Goal: Check status: Check status

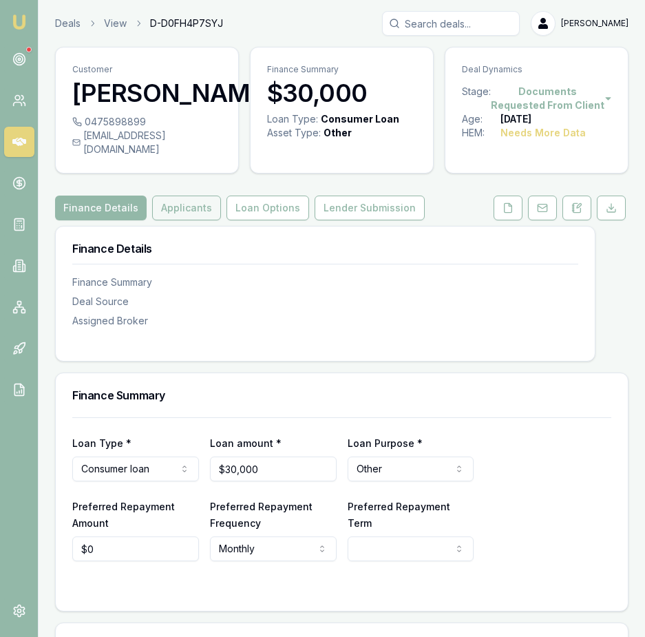
drag, startPoint x: 201, startPoint y: 199, endPoint x: 209, endPoint y: 185, distance: 15.7
click at [201, 199] on button "Applicants" at bounding box center [186, 208] width 69 height 25
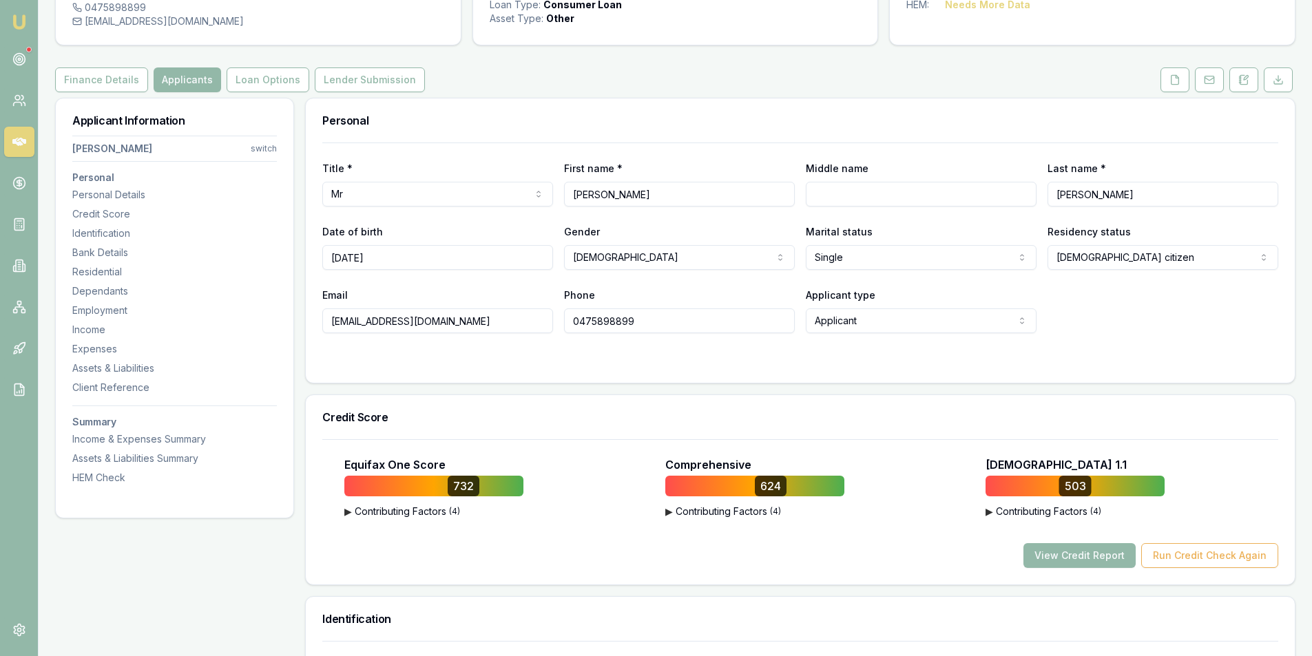
scroll to position [138, 0]
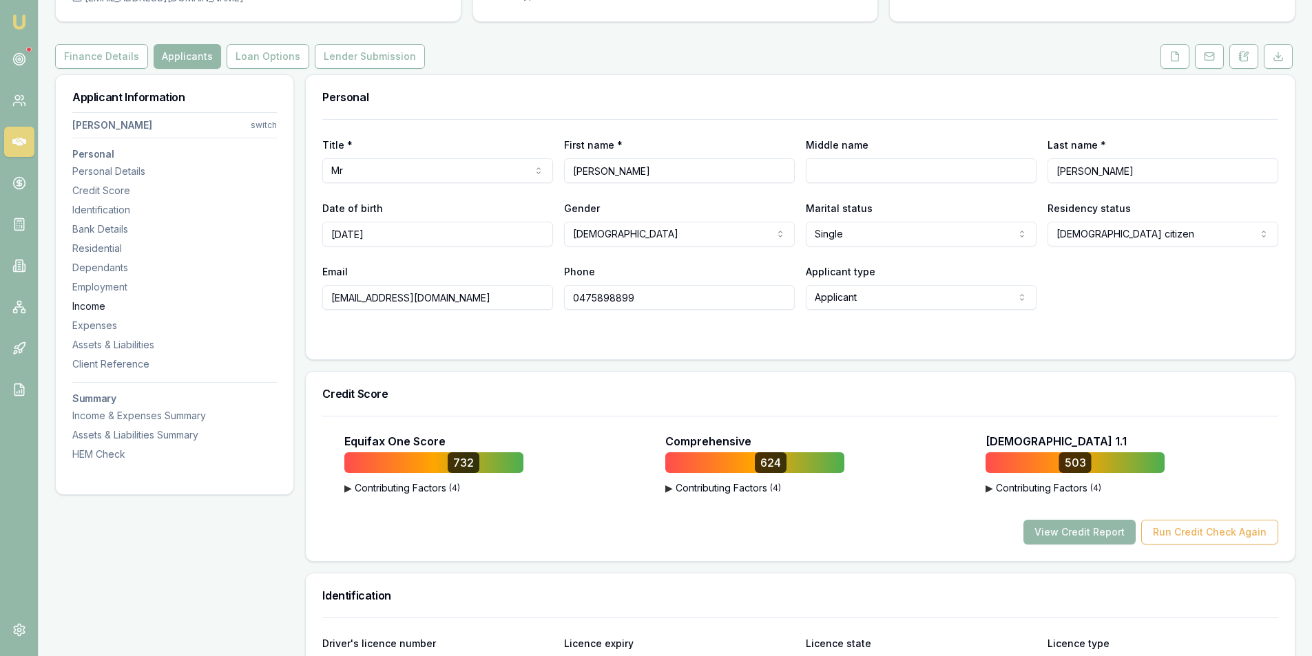
drag, startPoint x: 464, startPoint y: 300, endPoint x: 237, endPoint y: 309, distance: 226.8
click at [614, 298] on input "0475898899" at bounding box center [679, 297] width 231 height 25
click at [613, 298] on input "0475898899" at bounding box center [679, 297] width 231 height 25
click at [1172, 54] on icon at bounding box center [1176, 56] width 8 height 9
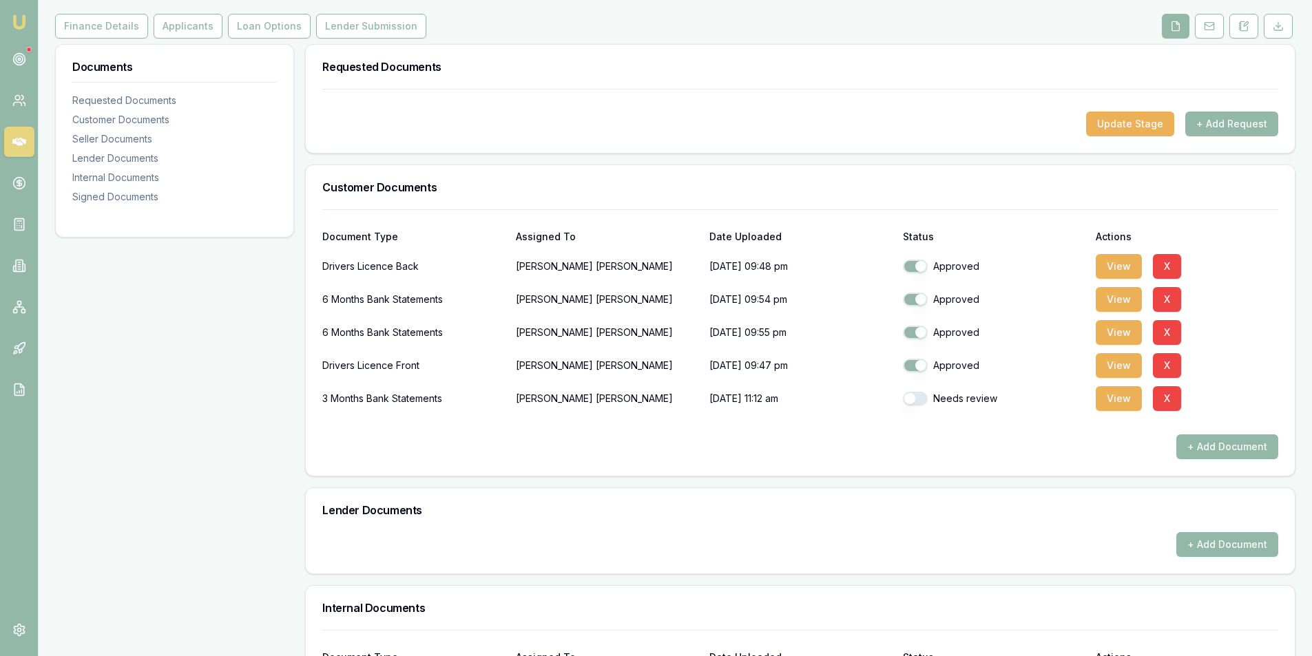
scroll to position [207, 0]
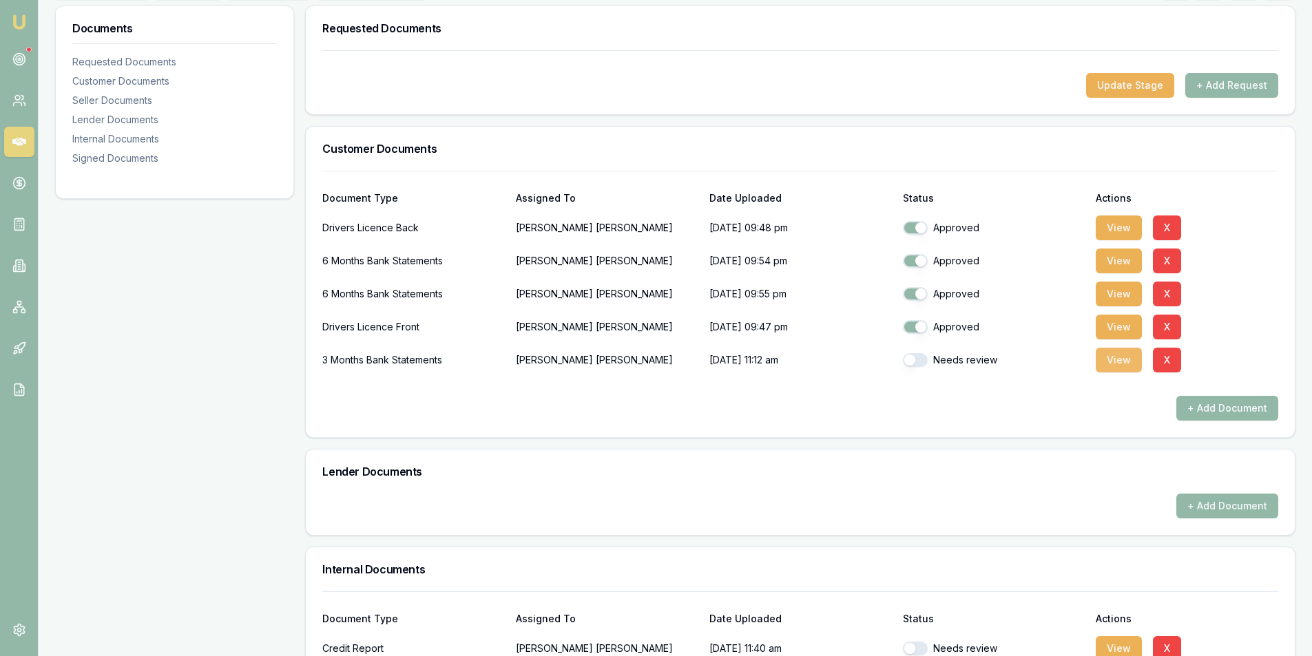
click at [1121, 368] on button "View" at bounding box center [1119, 360] width 46 height 25
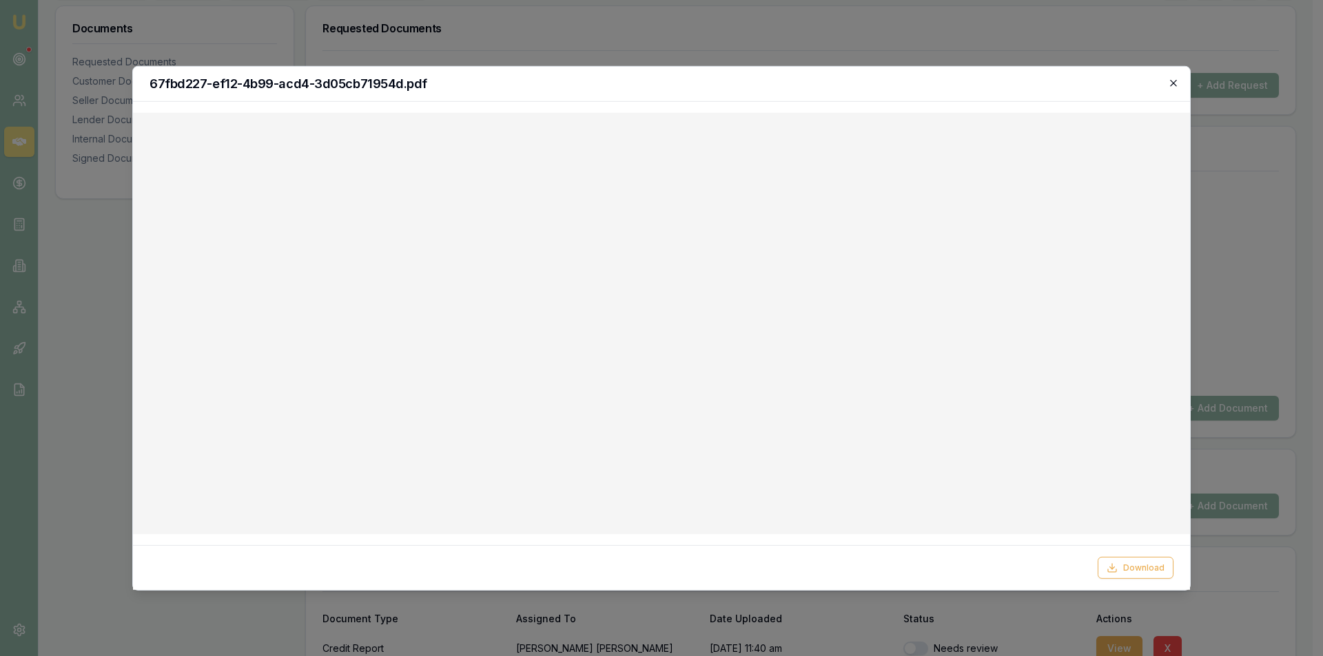
click at [1177, 81] on icon "button" at bounding box center [1173, 82] width 11 height 11
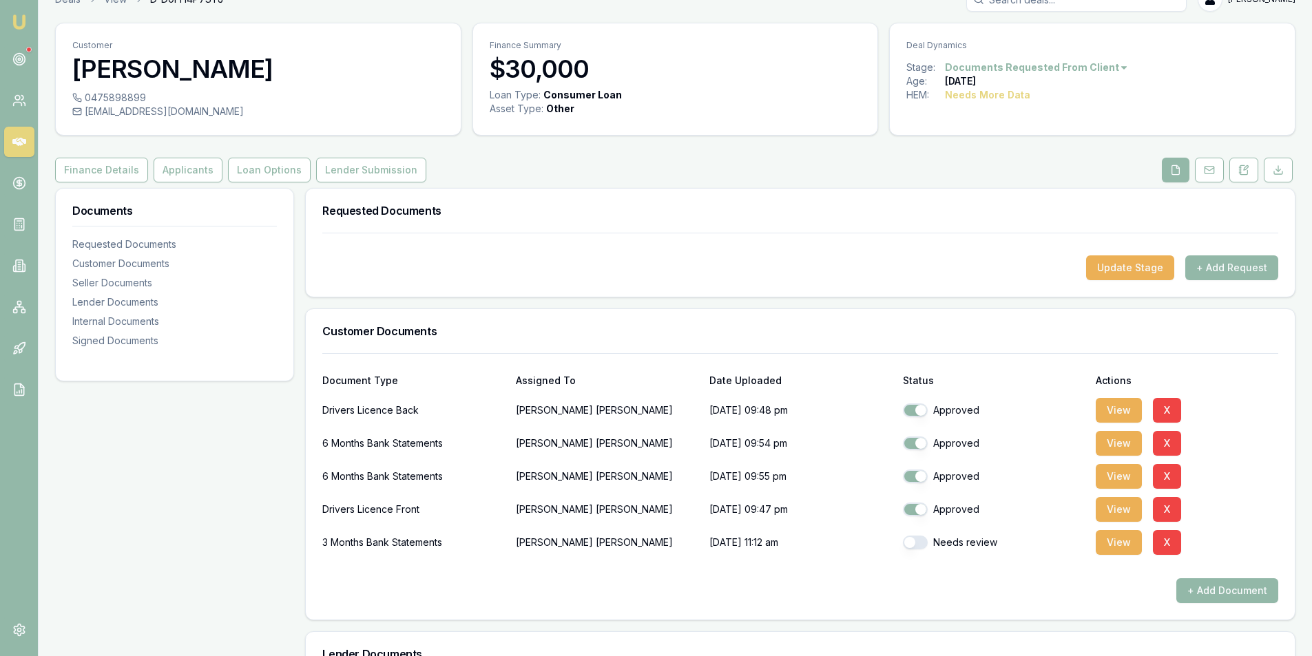
scroll to position [0, 0]
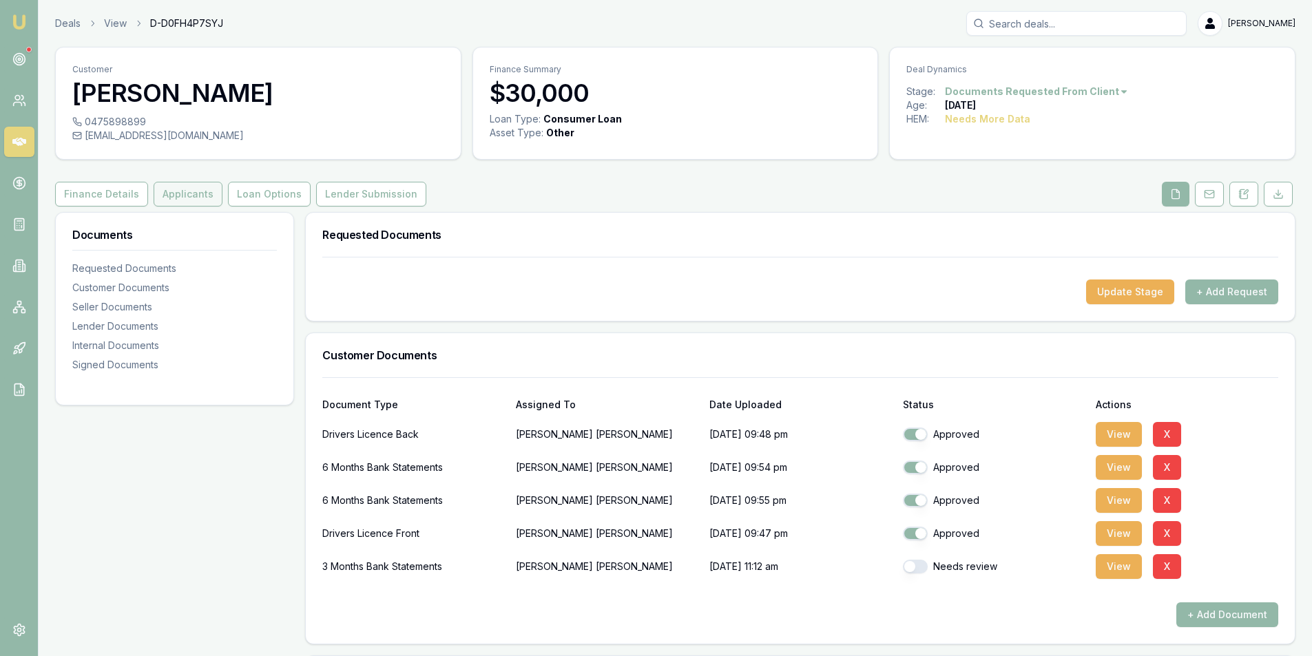
click at [195, 198] on button "Applicants" at bounding box center [188, 194] width 69 height 25
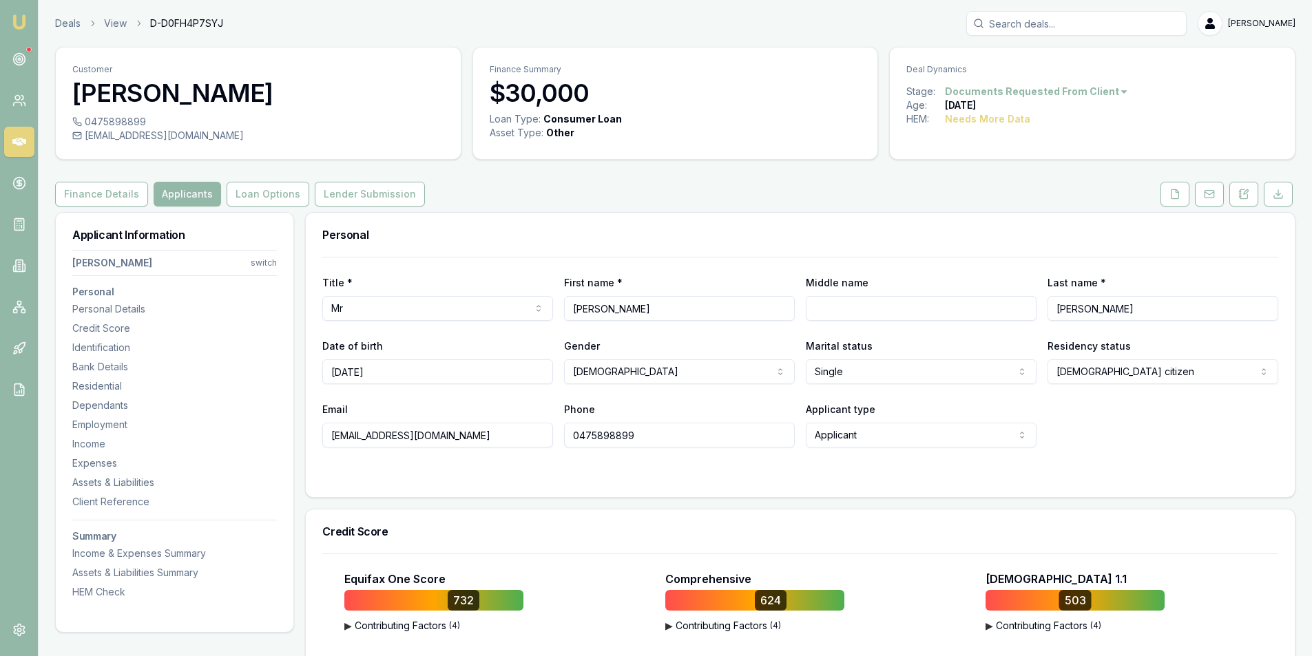
scroll to position [207, 0]
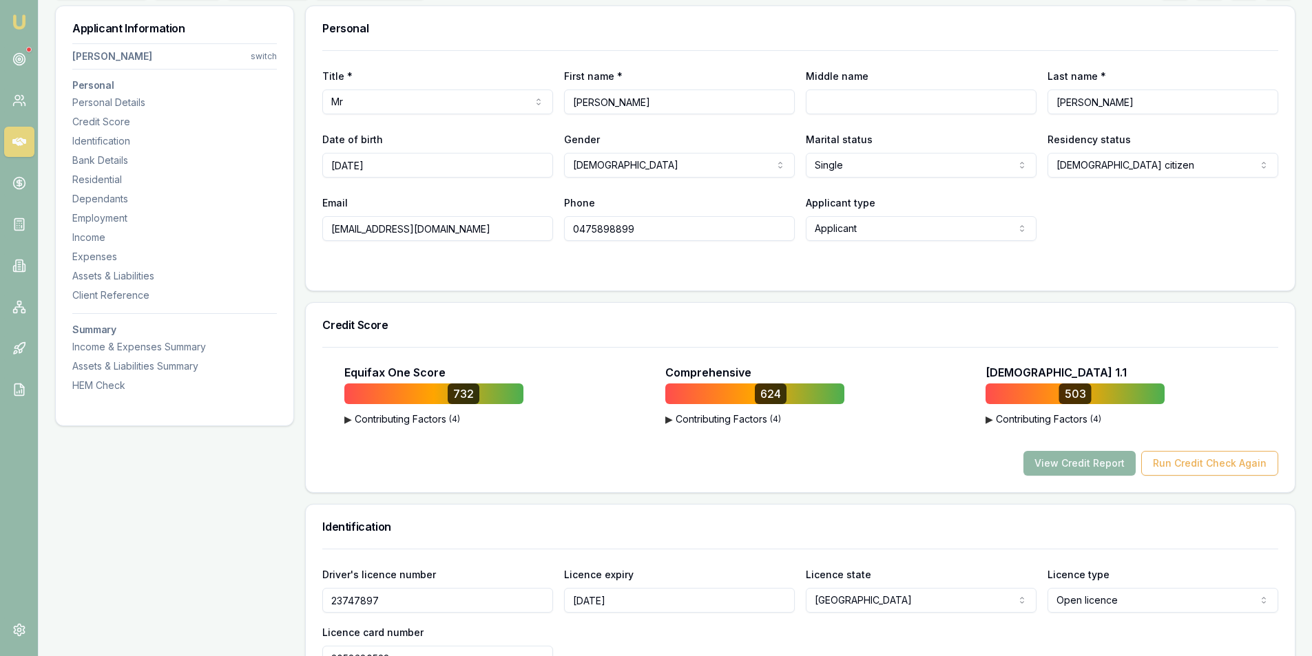
click at [1087, 464] on button "View Credit Report" at bounding box center [1080, 463] width 112 height 25
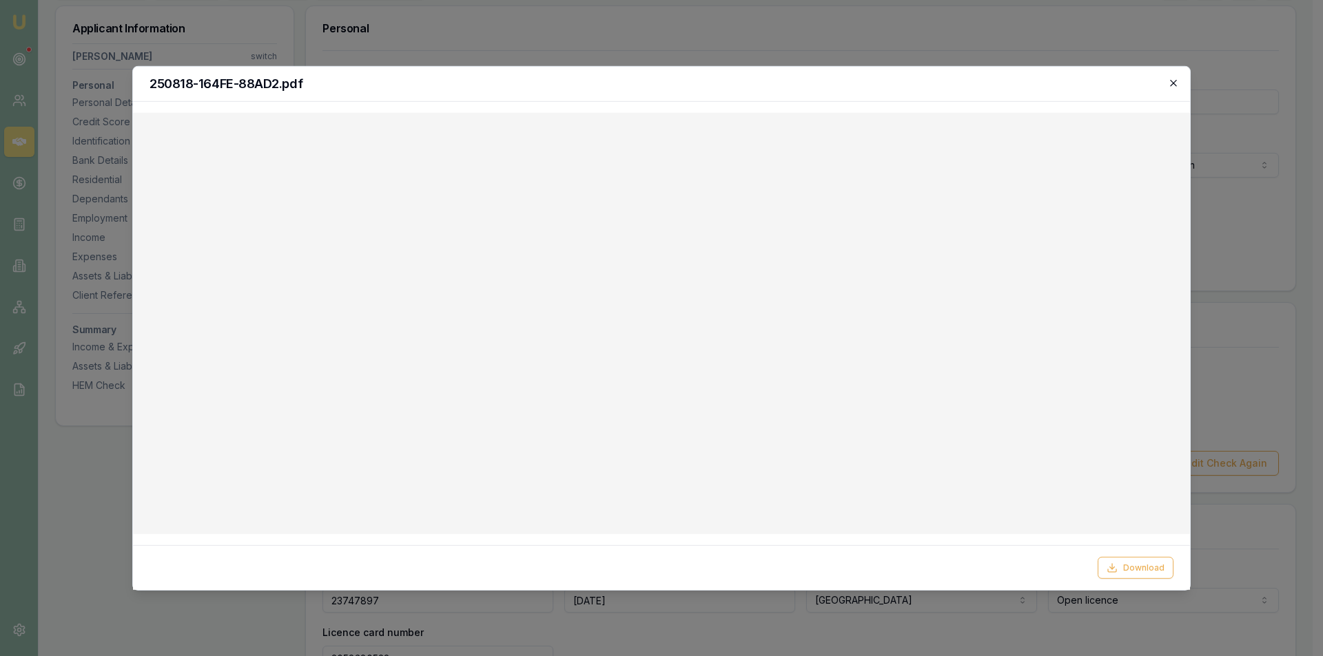
click at [1178, 87] on icon "button" at bounding box center [1173, 82] width 11 height 11
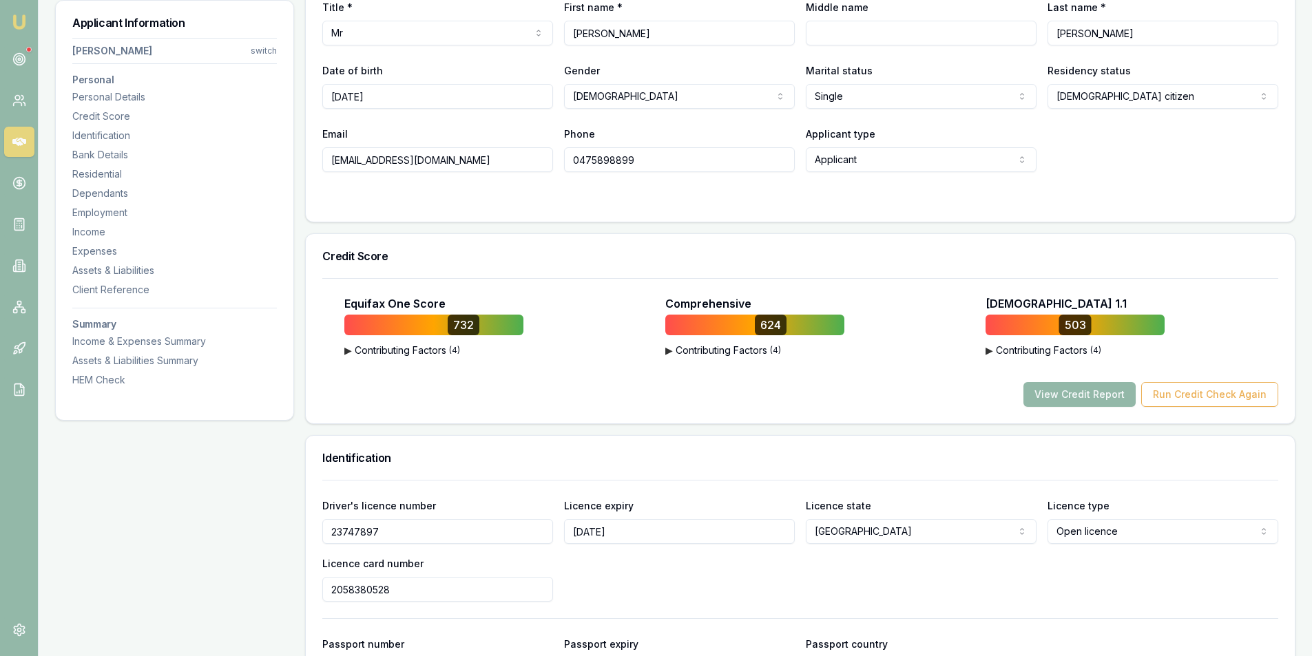
scroll to position [482, 0]
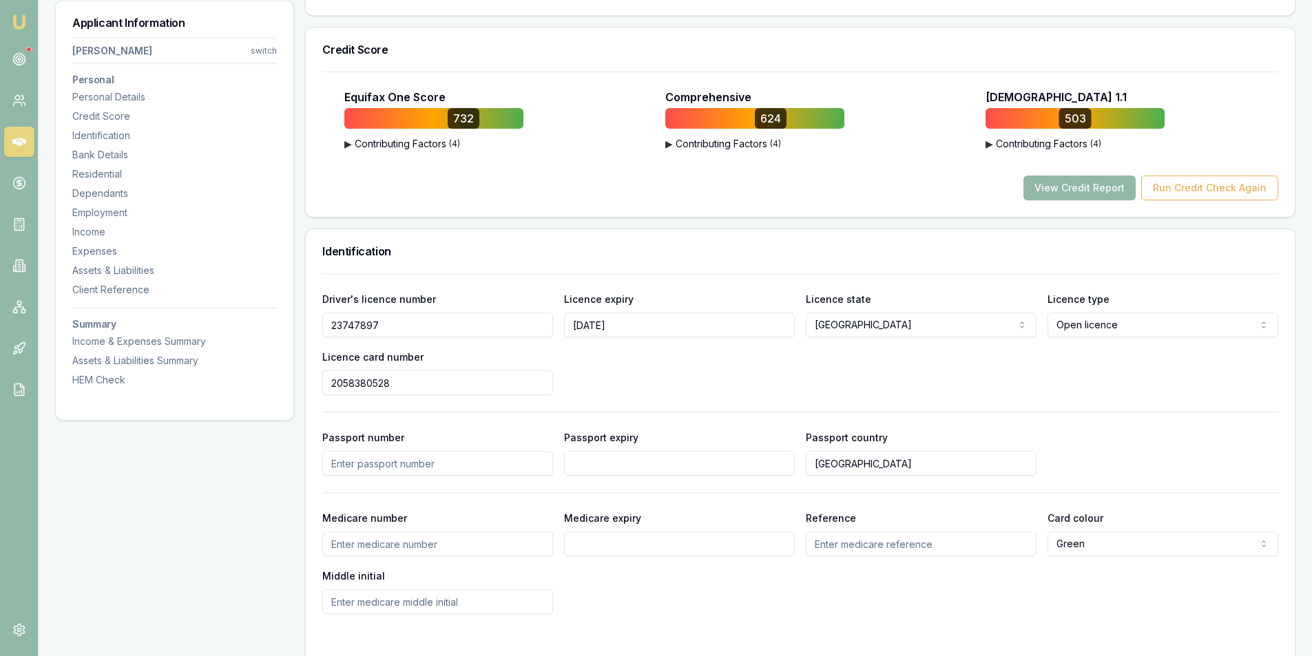
click at [357, 324] on input "23747897" at bounding box center [437, 325] width 231 height 25
click at [356, 382] on input "2058380528" at bounding box center [437, 383] width 231 height 25
